Goal: Information Seeking & Learning: Learn about a topic

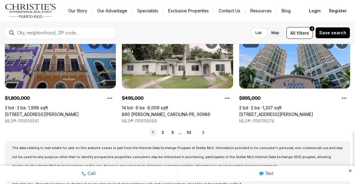
scroll to position [321, 0]
click at [193, 111] on link "860 [PERSON_NAME], CAROLINA PR, 00986" at bounding box center [166, 113] width 88 height 5
click at [207, 132] on div "1 2 3 ... 52 Next" at bounding box center [178, 132] width 346 height 7
click at [205, 134] on icon at bounding box center [203, 132] width 5 height 5
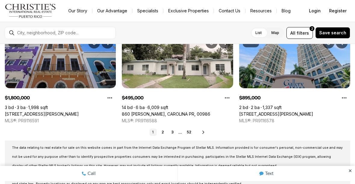
click at [202, 134] on icon at bounding box center [203, 132] width 5 height 5
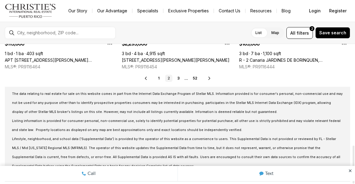
scroll to position [374, 0]
click at [213, 78] on div "Prev 1 2 3 ... 52 Next" at bounding box center [178, 78] width 346 height 7
